Goal: Task Accomplishment & Management: Use online tool/utility

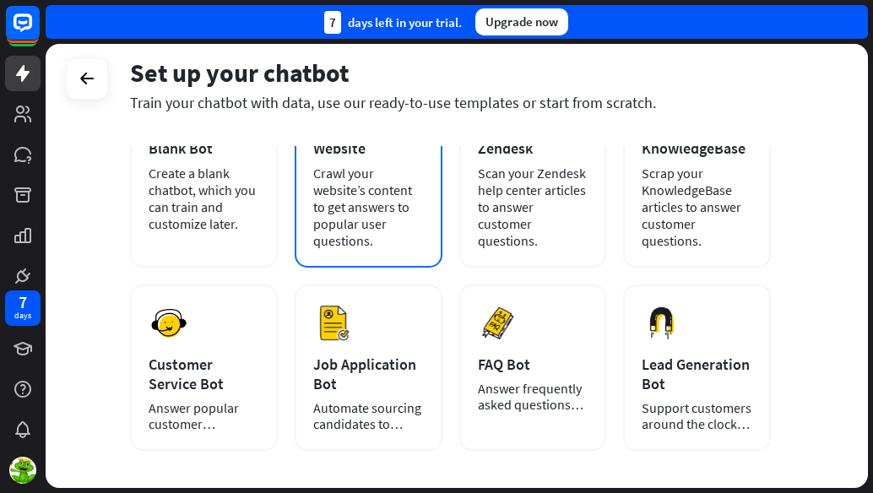
scroll to position [84, 0]
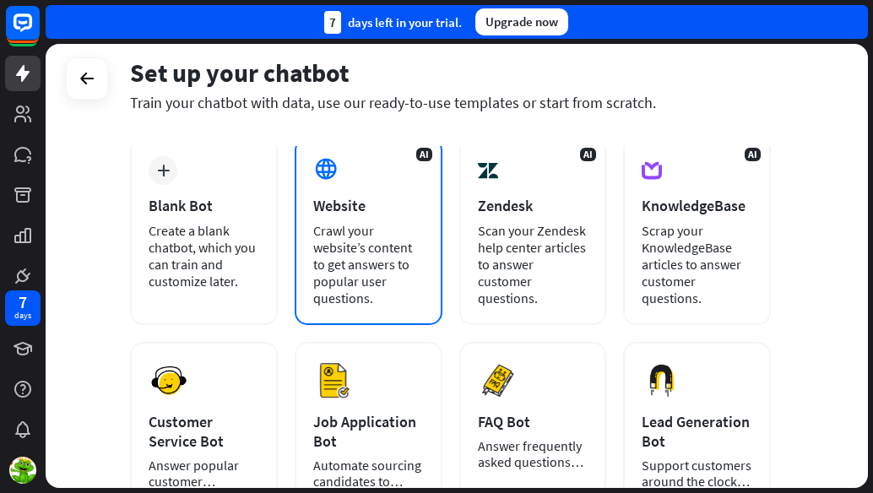
click at [371, 240] on div "Crawl your website’s content to get answers to popular user questions." at bounding box center [368, 264] width 111 height 84
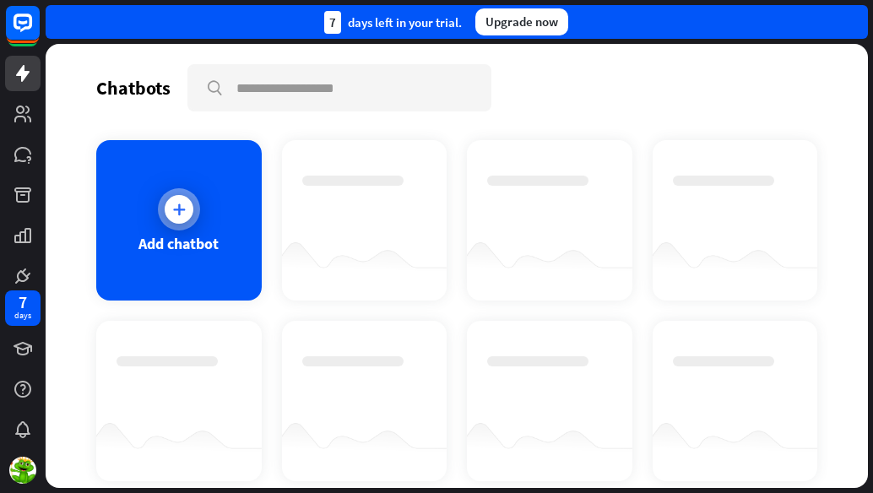
click at [167, 221] on div at bounding box center [179, 209] width 42 height 42
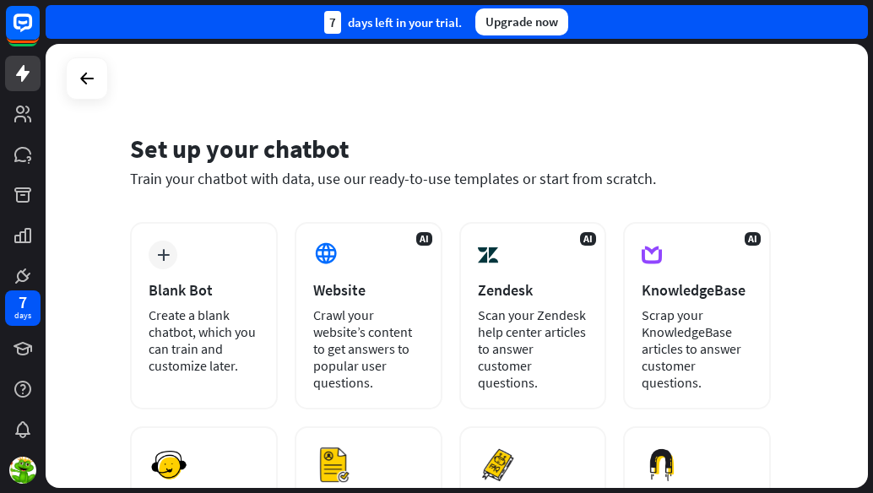
scroll to position [169, 0]
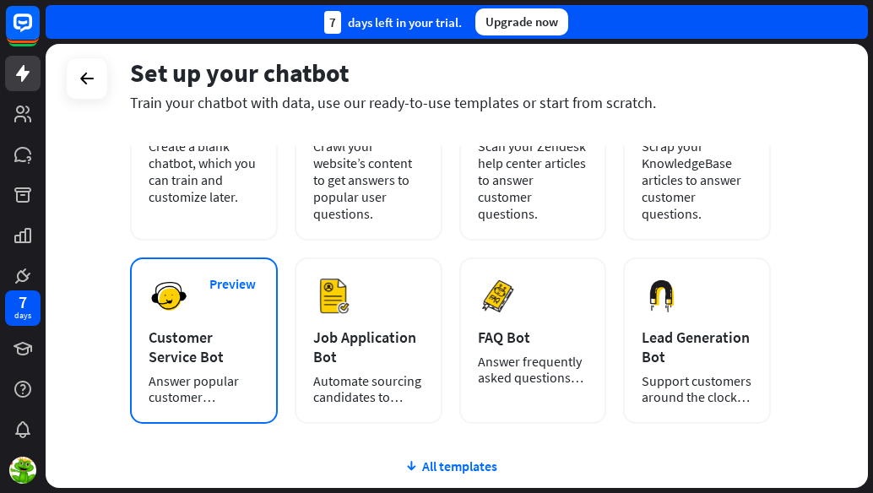
click at [159, 362] on div "Customer Service Bot" at bounding box center [204, 346] width 111 height 39
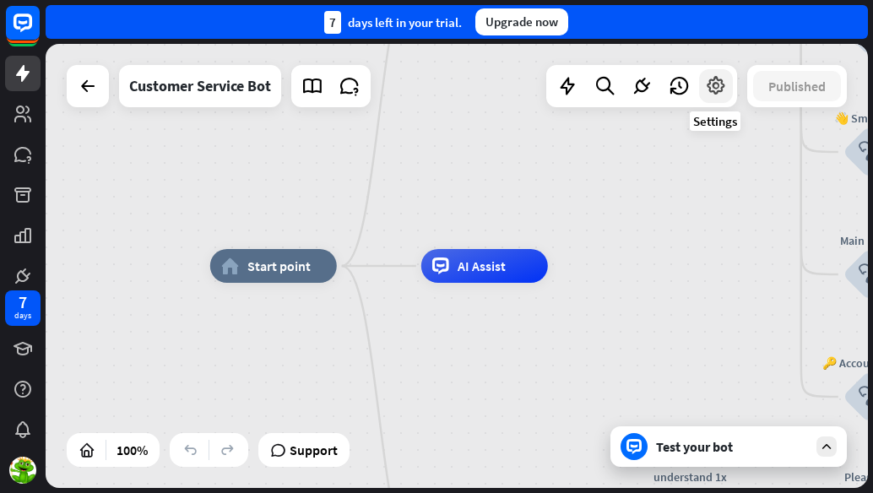
click at [716, 89] on icon at bounding box center [716, 86] width 22 height 22
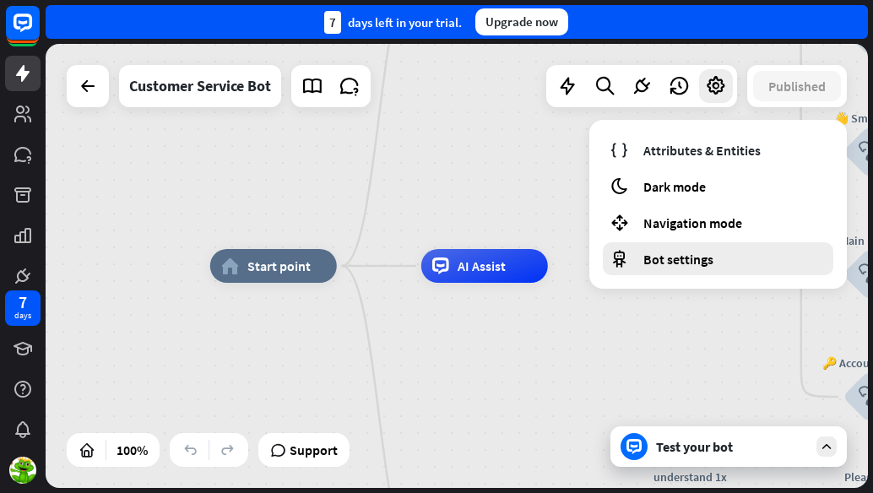
click at [682, 253] on span "Bot settings" at bounding box center [678, 259] width 70 height 17
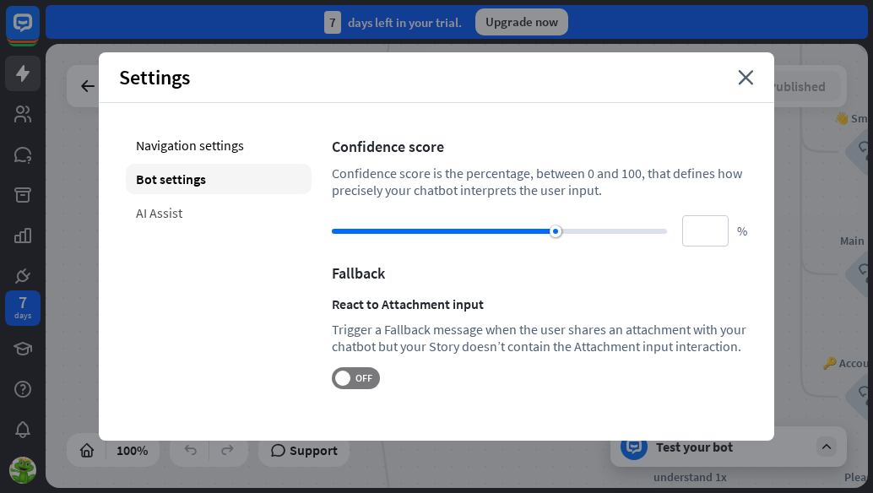
click at [155, 206] on div "AI Assist" at bounding box center [219, 212] width 186 height 30
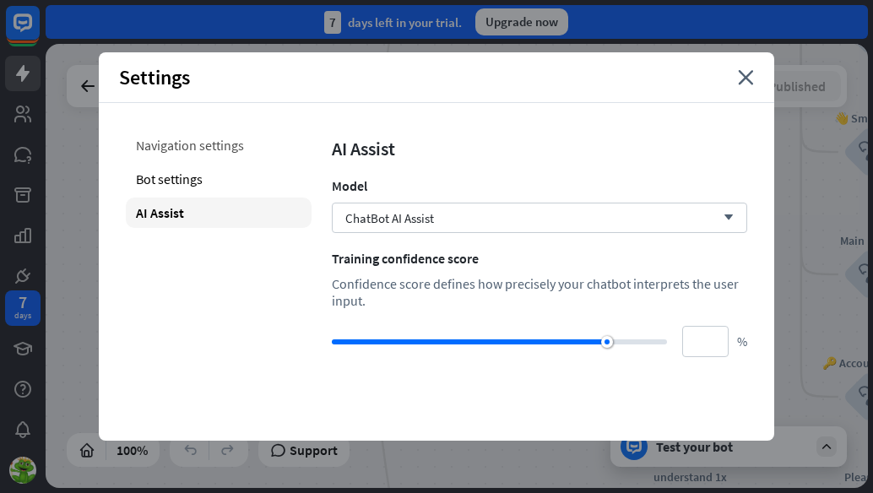
click at [184, 145] on div "Navigation settings" at bounding box center [219, 145] width 186 height 30
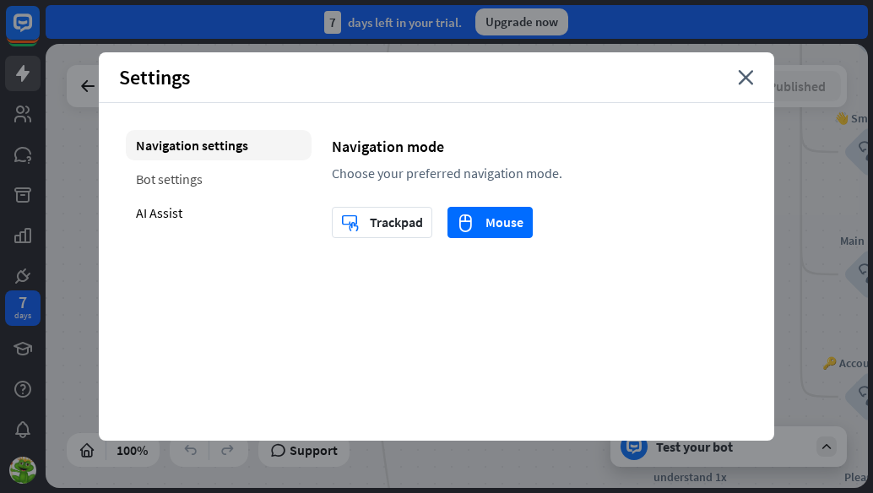
click at [184, 169] on div "Bot settings" at bounding box center [219, 179] width 186 height 30
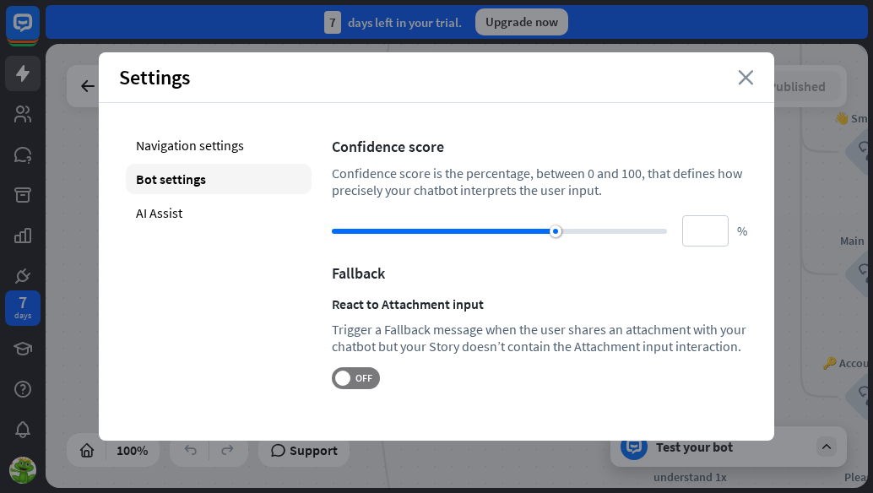
click at [745, 71] on icon "close" at bounding box center [746, 77] width 16 height 15
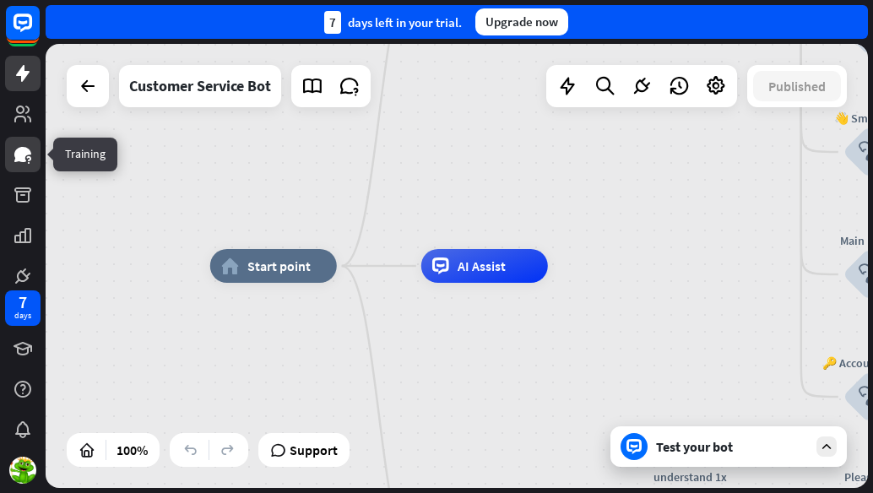
click at [27, 158] on icon at bounding box center [28, 158] width 4 height 5
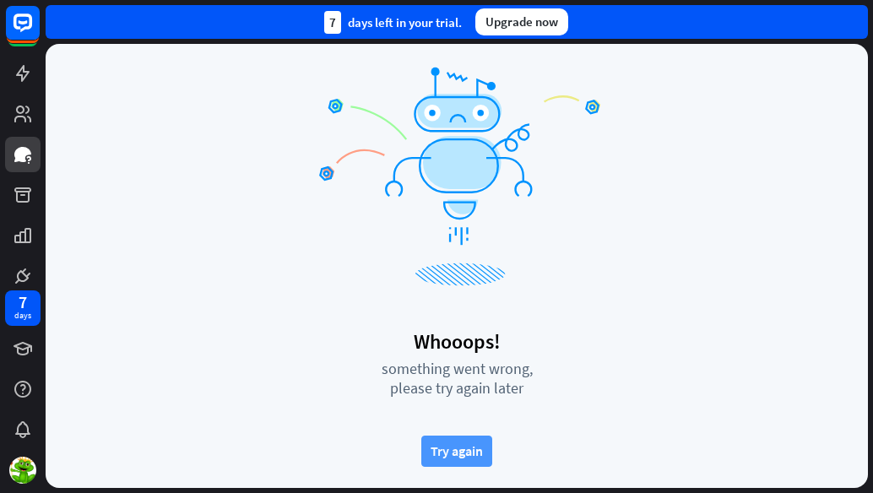
click at [453, 440] on button "Try again" at bounding box center [456, 450] width 71 height 31
